Goal: Task Accomplishment & Management: Complete application form

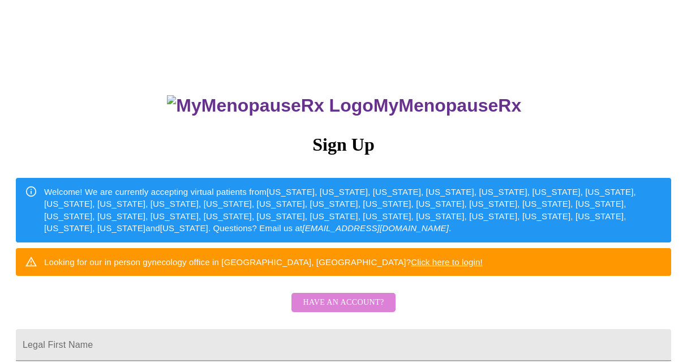
click at [344, 309] on span "Have an account?" at bounding box center [343, 302] width 81 height 14
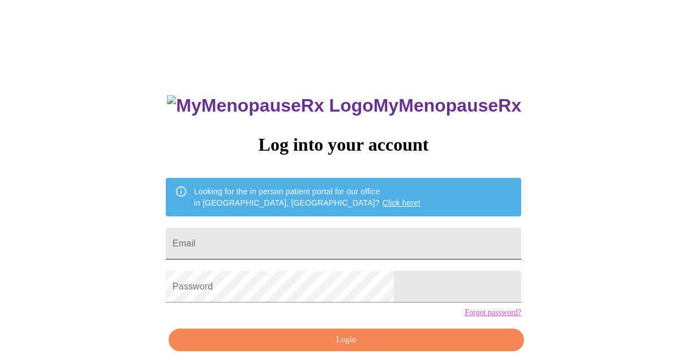
click at [311, 252] on input "Email" at bounding box center [343, 243] width 355 height 32
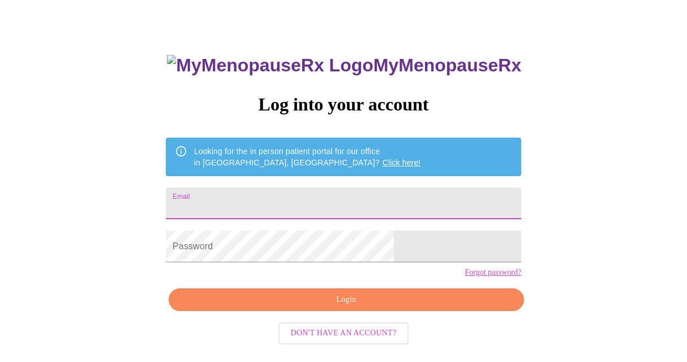
scroll to position [48, 0]
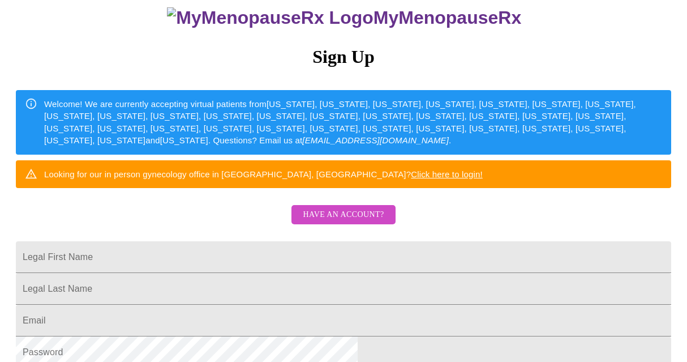
scroll to position [89, 0]
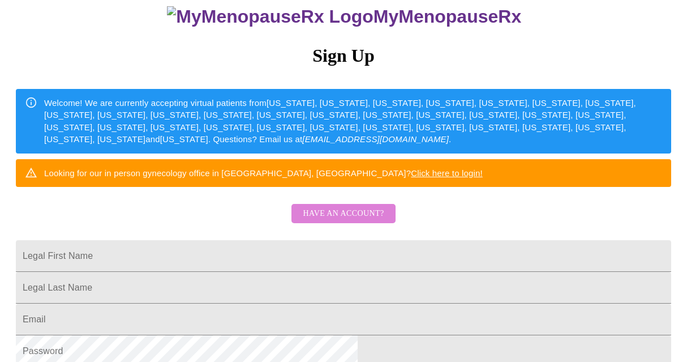
click at [350, 221] on span "Have an account?" at bounding box center [343, 213] width 81 height 14
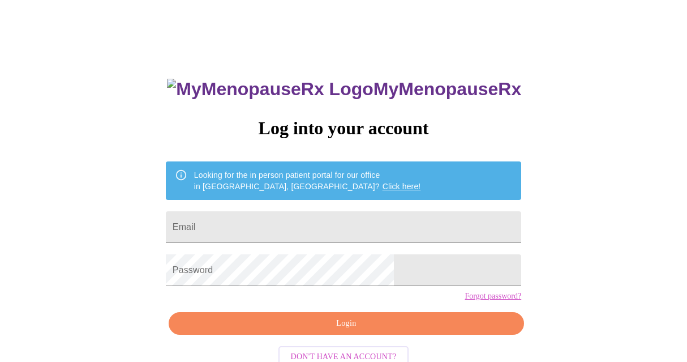
scroll to position [48, 0]
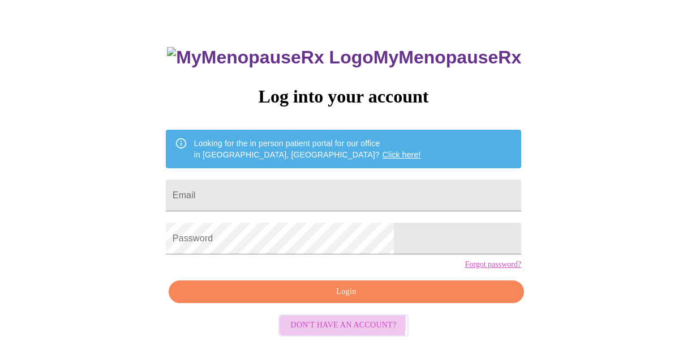
click at [326, 332] on span "Don't have an account?" at bounding box center [344, 325] width 106 height 14
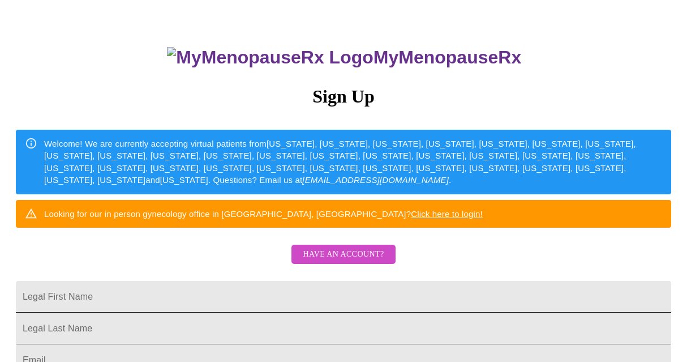
click at [240, 312] on input "Legal First Name" at bounding box center [343, 297] width 655 height 32
type input "[PERSON_NAME]"
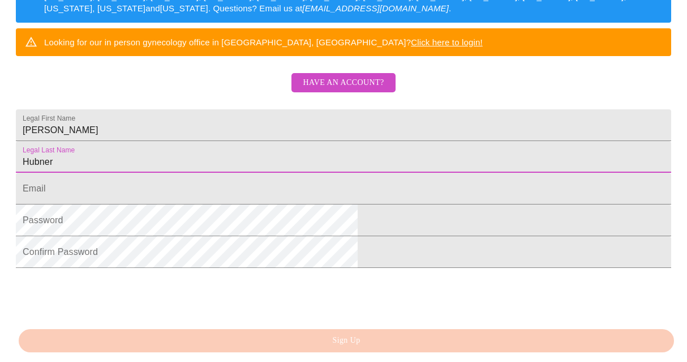
scroll to position [229, 0]
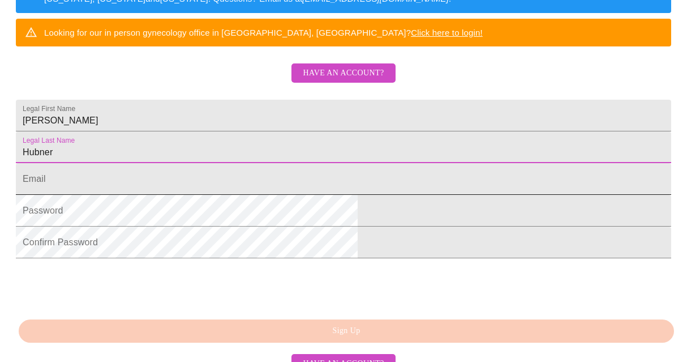
type input "Hubner"
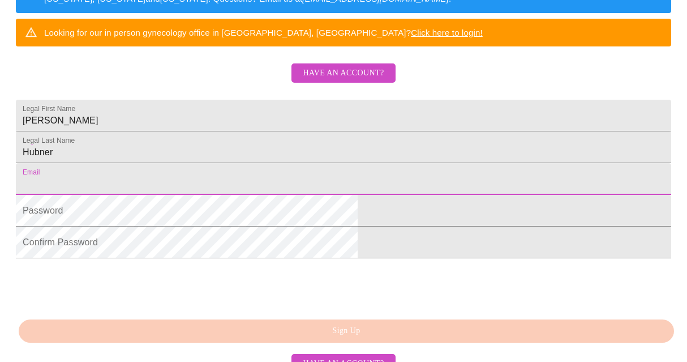
click at [207, 195] on input "Legal First Name" at bounding box center [343, 179] width 655 height 32
type input "[EMAIL_ADDRESS][DOMAIN_NAME]"
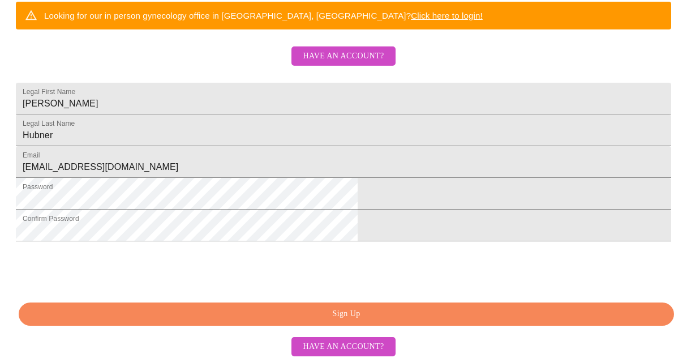
scroll to position [319, 0]
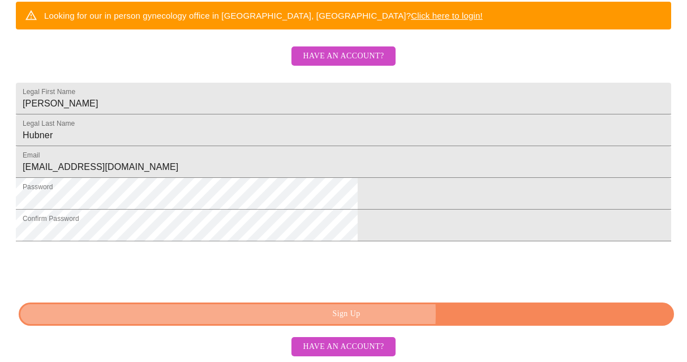
click at [384, 316] on span "Sign Up" at bounding box center [346, 314] width 629 height 14
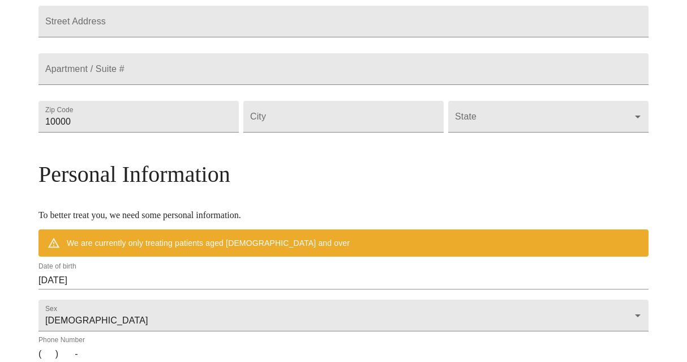
scroll to position [277, 0]
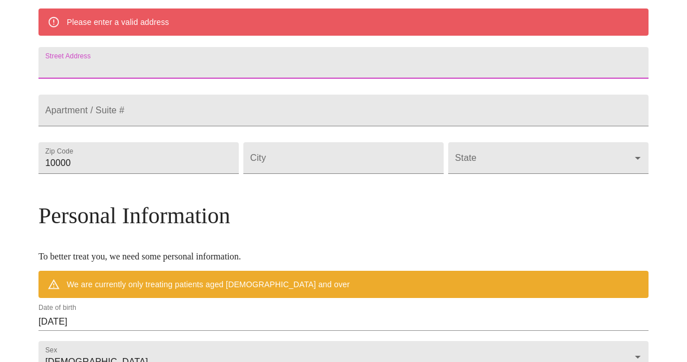
click at [203, 74] on input "Street Address" at bounding box center [343, 63] width 610 height 32
type input "0N071 Page"
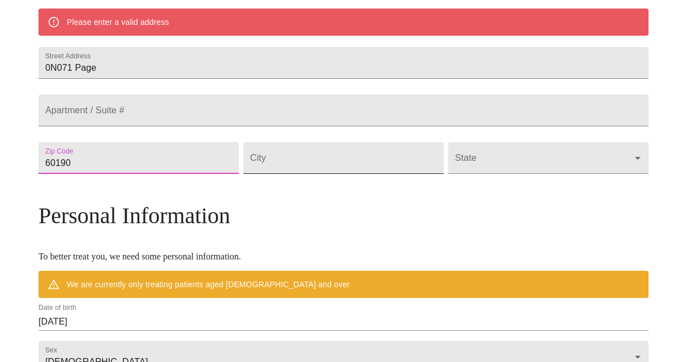
type input "60190"
click at [298, 174] on input "Street Address" at bounding box center [343, 158] width 200 height 32
type input "Winfield"
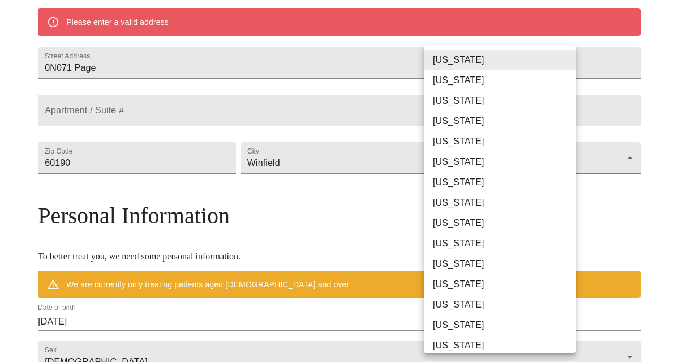
click at [472, 185] on body "MyMenopauseRx Welcome to MyMenopauseRx Since it's your first time here, you'll …" at bounding box center [344, 173] width 678 height 892
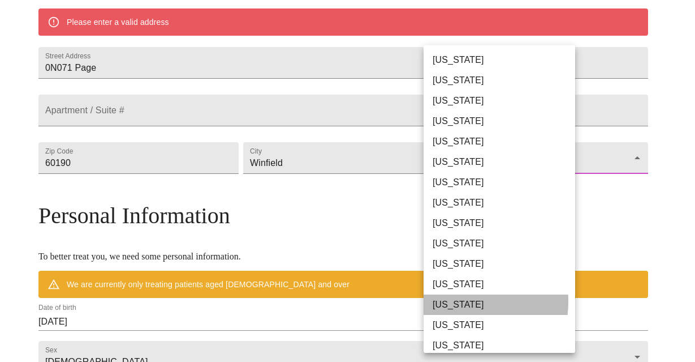
click at [440, 300] on li "[US_STATE]" at bounding box center [504, 304] width 160 height 20
type input "[US_STATE]"
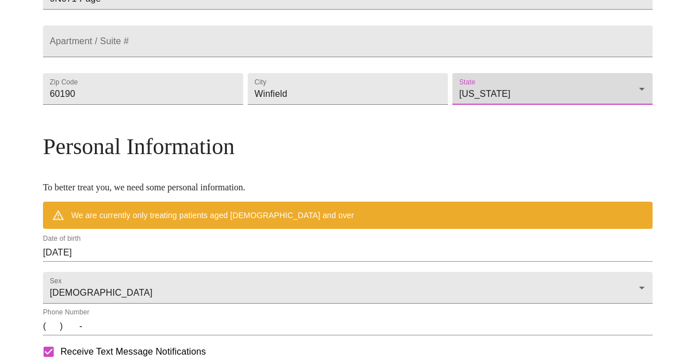
scroll to position [329, 0]
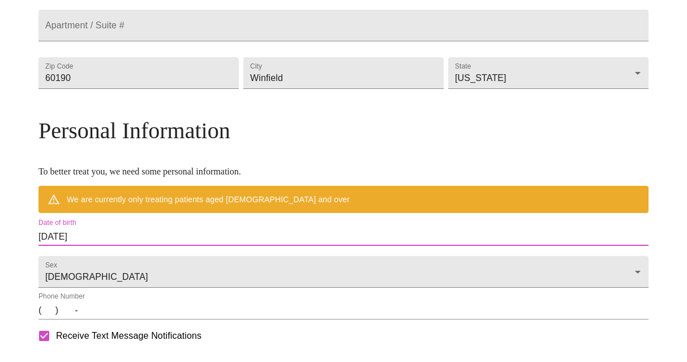
click at [169, 246] on input "[DATE]" at bounding box center [343, 236] width 610 height 18
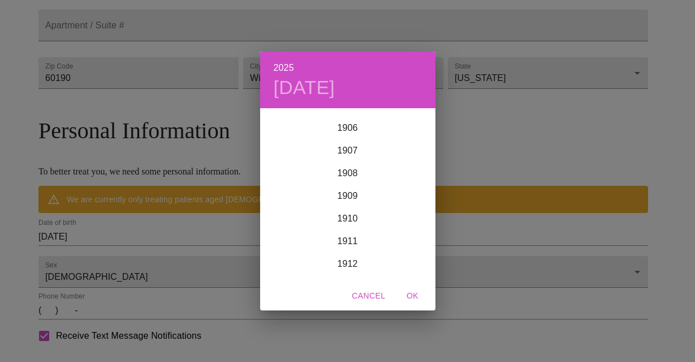
scroll to position [137, 0]
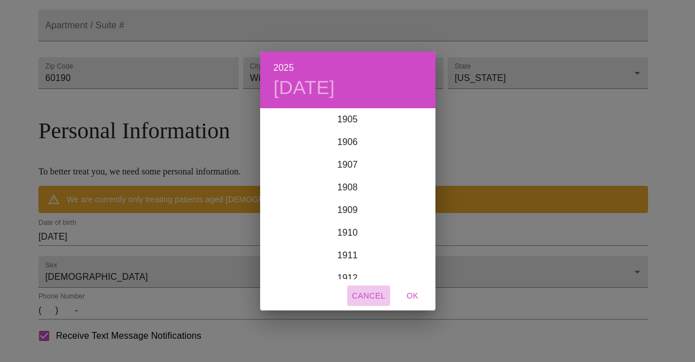
click at [380, 295] on span "Cancel" at bounding box center [368, 296] width 33 height 14
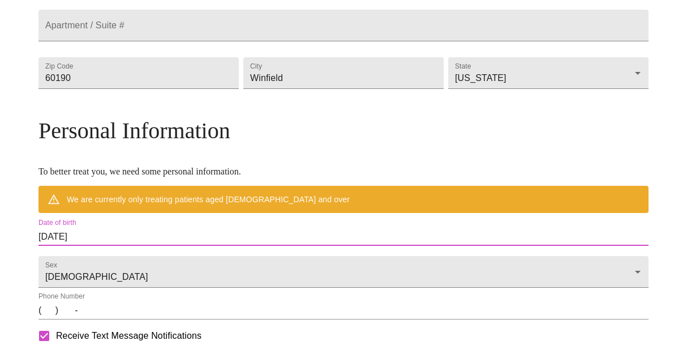
drag, startPoint x: 171, startPoint y: 263, endPoint x: 83, endPoint y: 259, distance: 88.9
click at [83, 259] on div "MyMenopauseRx Welcome to MyMenopauseRx Since it's your first time here, you'll …" at bounding box center [343, 104] width 610 height 859
click at [137, 246] on input "[DATE]" at bounding box center [343, 236] width 610 height 18
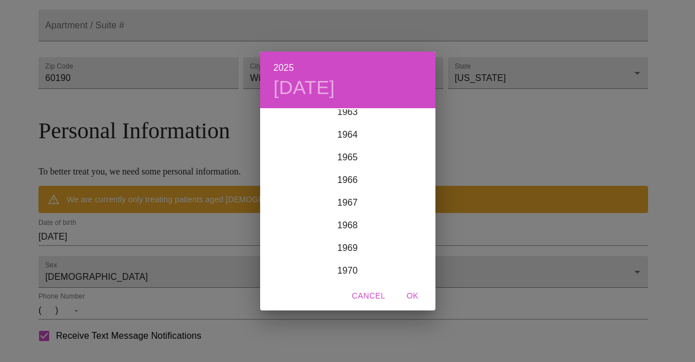
scroll to position [1504, 0]
click at [358, 204] on div "1969" at bounding box center [347, 201] width 175 height 23
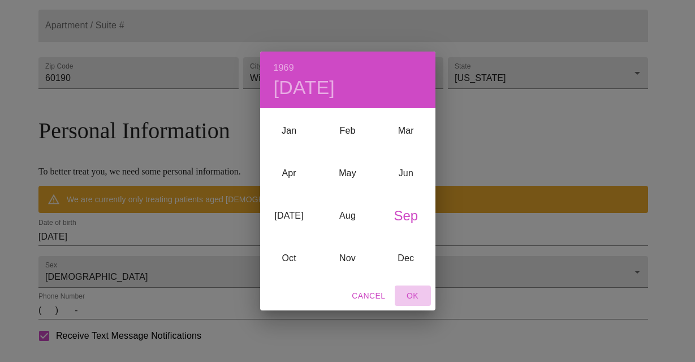
click at [411, 291] on span "OK" at bounding box center [412, 296] width 27 height 14
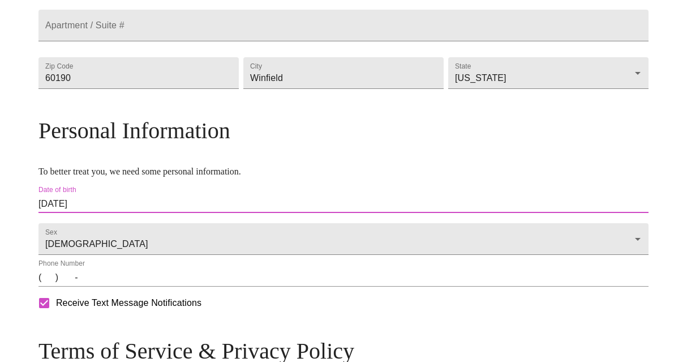
click at [137, 213] on input "[DATE]" at bounding box center [343, 204] width 610 height 18
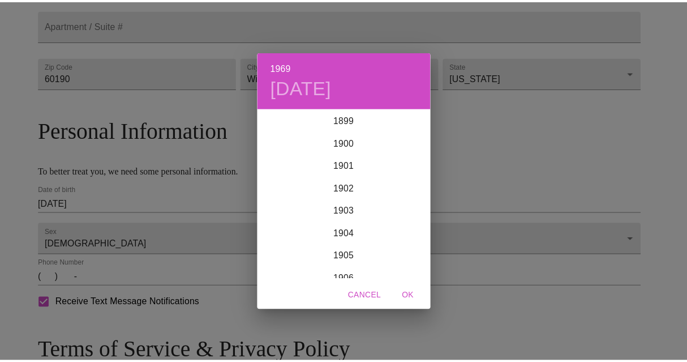
scroll to position [1516, 0]
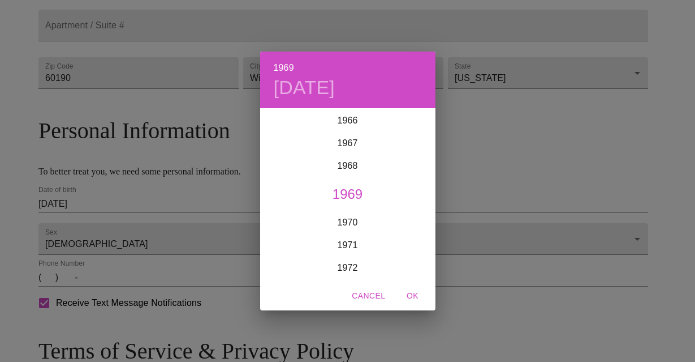
drag, startPoint x: 372, startPoint y: 91, endPoint x: 364, endPoint y: 88, distance: 8.4
click at [372, 91] on div "1969 [DATE]" at bounding box center [347, 79] width 175 height 57
click at [335, 87] on h4 "[DATE]" at bounding box center [305, 88] width 62 height 24
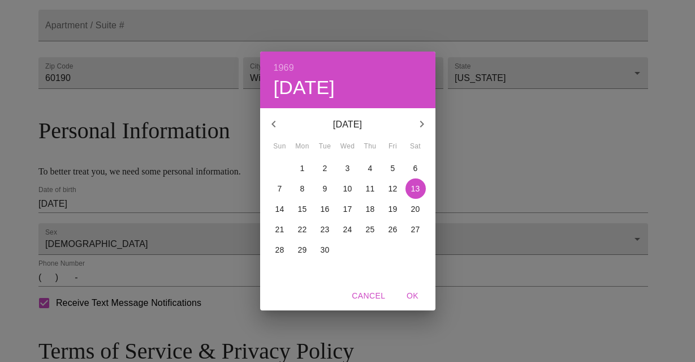
click at [371, 209] on p "18" at bounding box center [370, 208] width 9 height 11
click at [410, 291] on span "OK" at bounding box center [412, 296] width 27 height 14
type input "[DATE]"
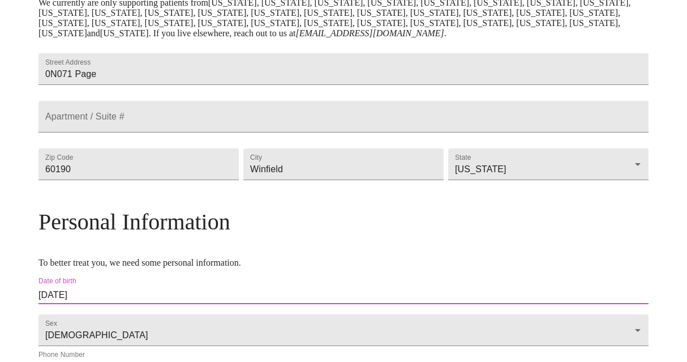
scroll to position [510, 0]
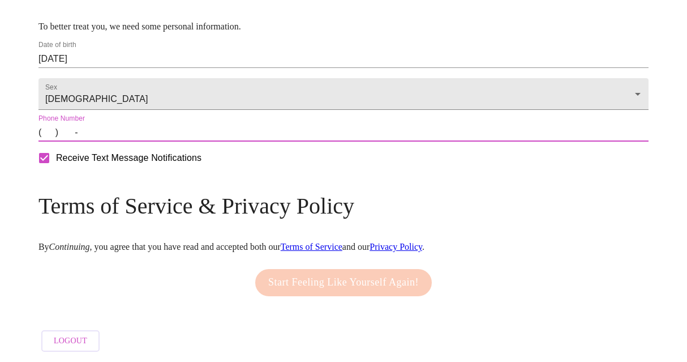
click at [175, 131] on input "(   )    -" at bounding box center [343, 132] width 610 height 18
click at [122, 130] on input "(   )    -" at bounding box center [343, 132] width 610 height 18
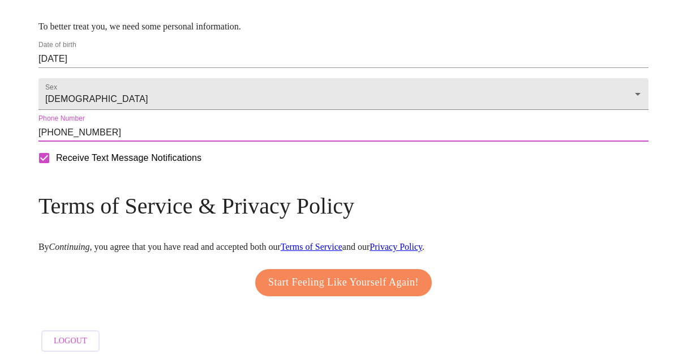
type input "[PHONE_NUMBER]"
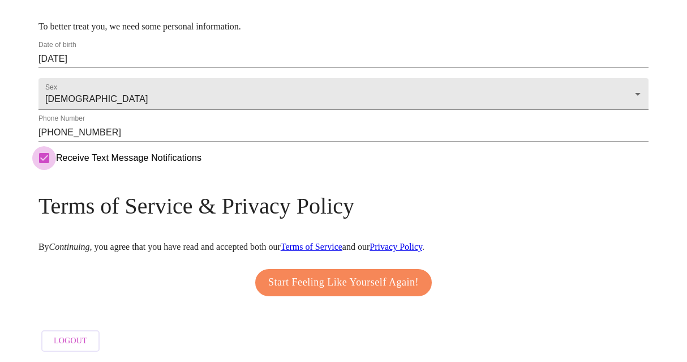
click at [56, 161] on input "Receive Text Message Notifications" at bounding box center [44, 158] width 24 height 24
checkbox input "false"
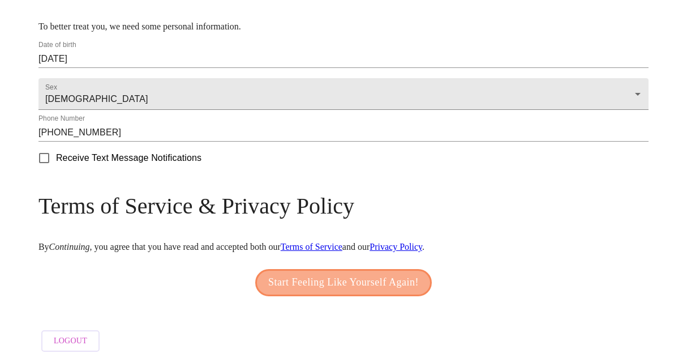
click at [321, 273] on span "Start Feeling Like Yourself Again!" at bounding box center [343, 282] width 150 height 18
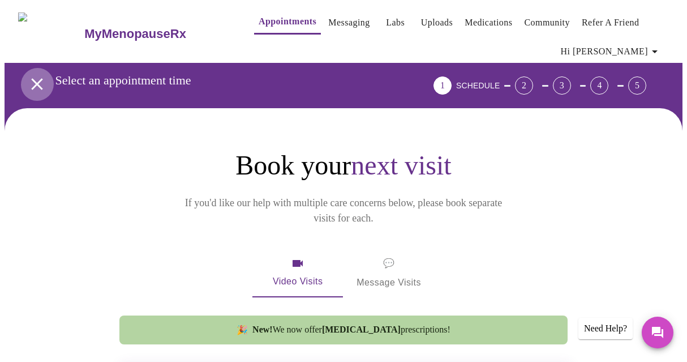
click at [35, 78] on icon "open drawer" at bounding box center [37, 84] width 20 height 20
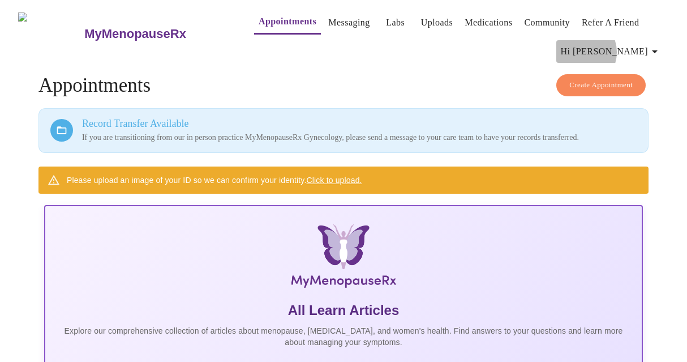
click at [636, 48] on span "Hi [PERSON_NAME]" at bounding box center [611, 52] width 101 height 16
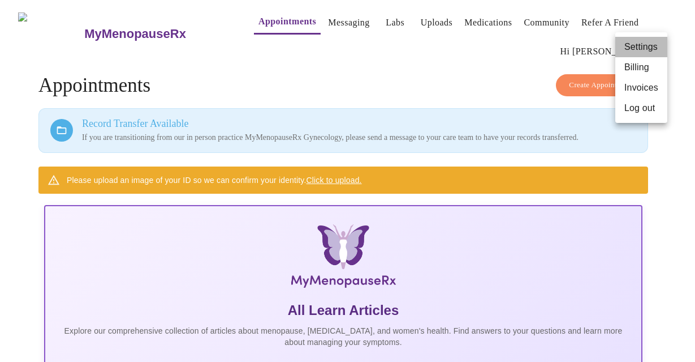
click at [636, 48] on li "Settings" at bounding box center [642, 47] width 52 height 20
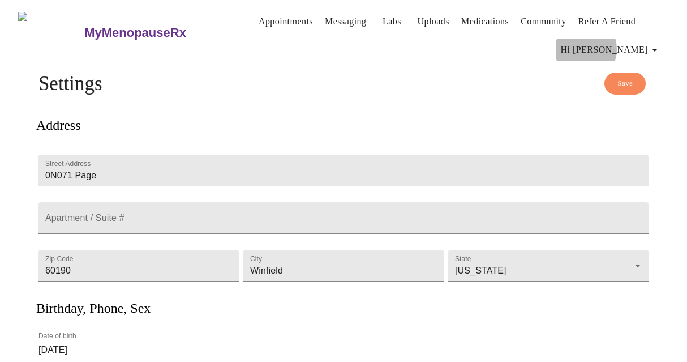
click at [636, 45] on span "Hi [PERSON_NAME]" at bounding box center [611, 50] width 101 height 16
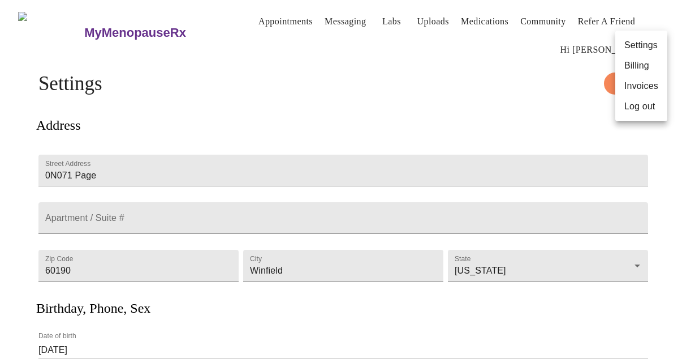
click at [635, 66] on li "Billing" at bounding box center [642, 65] width 52 height 20
